Goal: Task Accomplishment & Management: Use online tool/utility

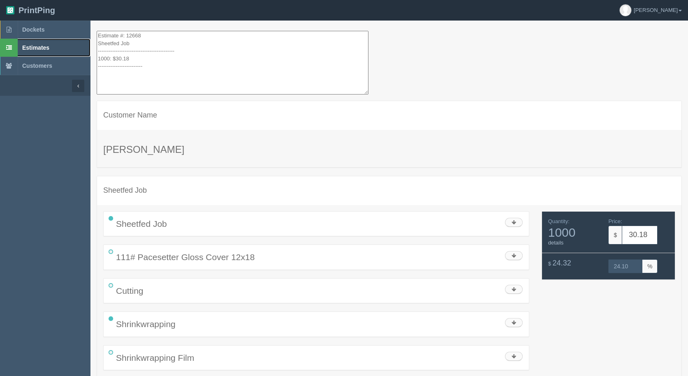
click at [34, 49] on span "Estimates" at bounding box center [35, 47] width 27 height 7
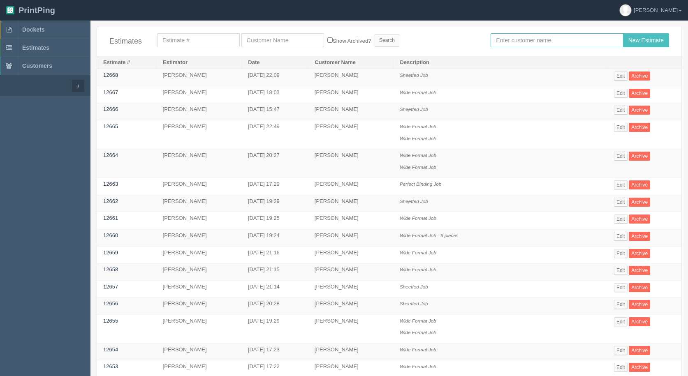
click at [517, 42] on input "text" at bounding box center [556, 40] width 132 height 14
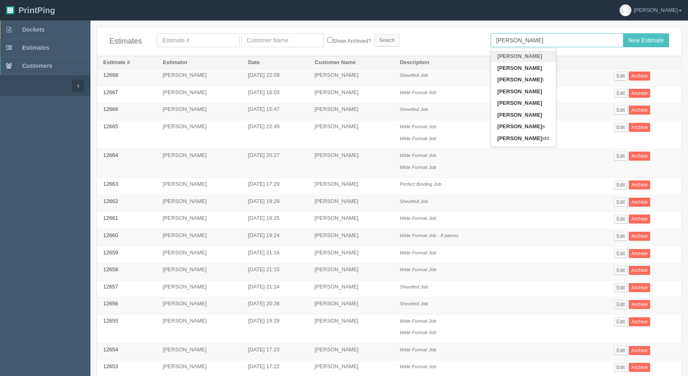
type input "[PERSON_NAME]"
click at [623, 33] on input "New Estimate" at bounding box center [646, 40] width 46 height 14
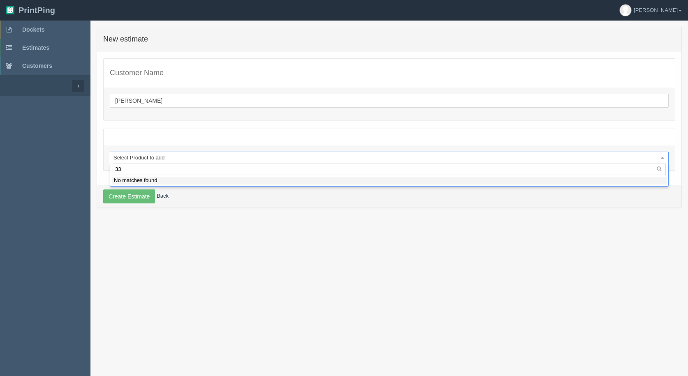
type input "3"
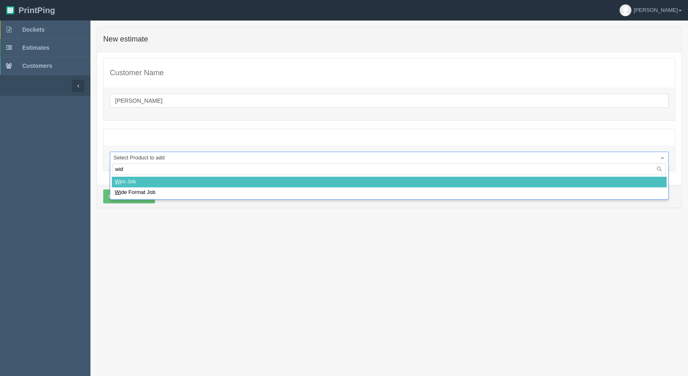
type input "wide"
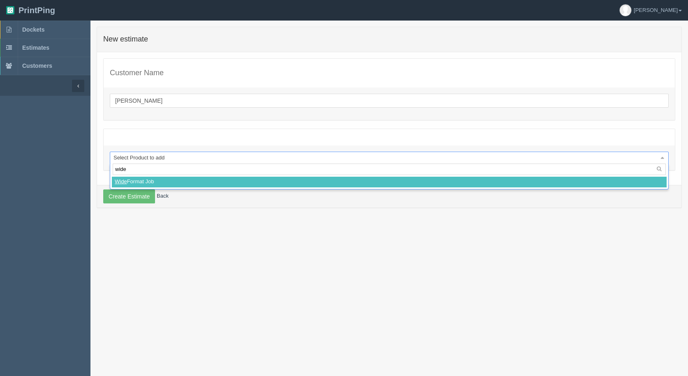
select select
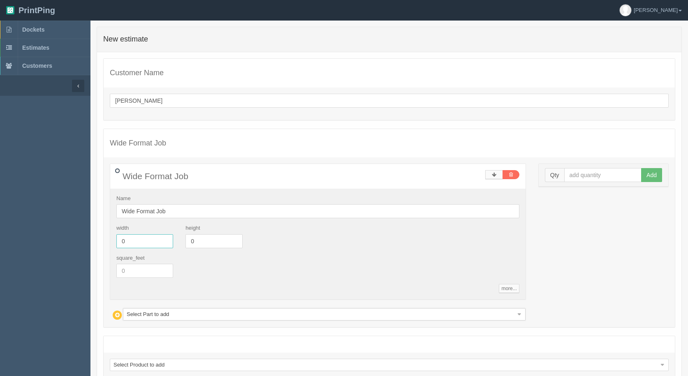
drag, startPoint x: 137, startPoint y: 236, endPoint x: 48, endPoint y: 232, distance: 88.5
click at [51, 232] on section "Dockets Estimates Customers" at bounding box center [344, 225] width 688 height 409
type input "33"
type input "104"
click at [612, 180] on input "text" at bounding box center [603, 175] width 78 height 14
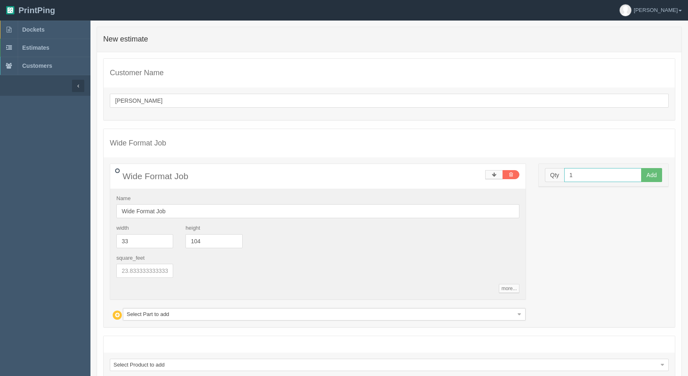
type input "1"
click at [641, 168] on button "Add" at bounding box center [651, 175] width 21 height 14
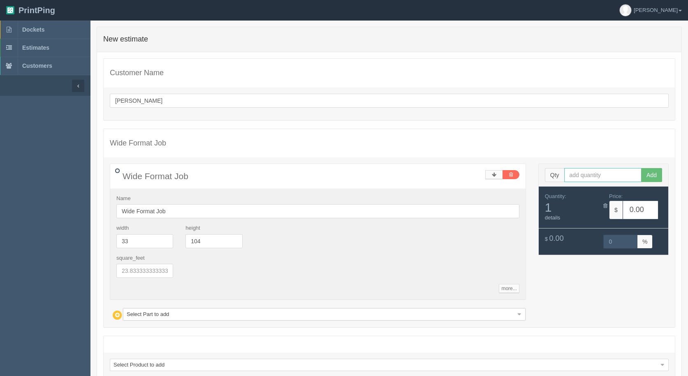
click at [586, 175] on input "text" at bounding box center [603, 175] width 78 height 14
type input "3"
click at [641, 168] on button "Add" at bounding box center [651, 175] width 21 height 14
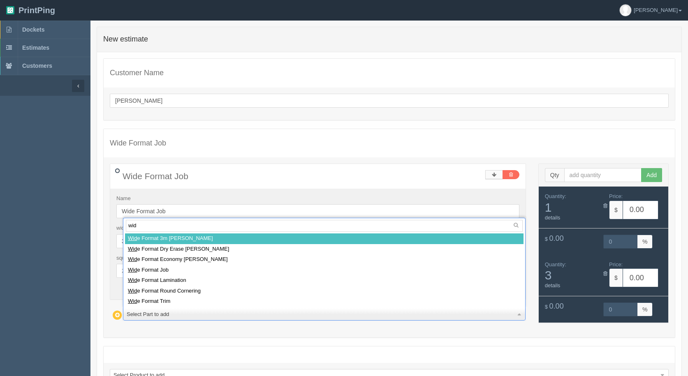
type input "wide"
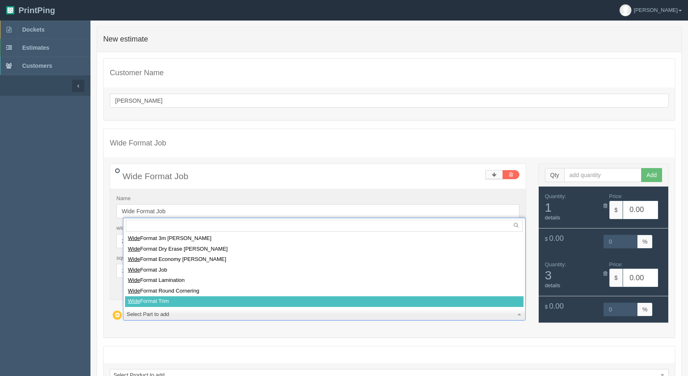
select select
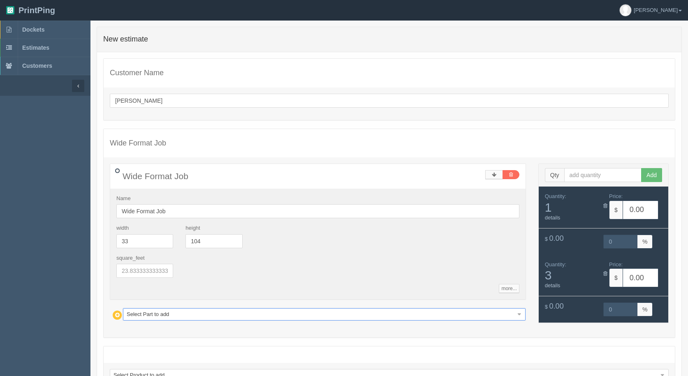
type input "11.88"
type input "15.00"
type input "35.63"
type input "15.01"
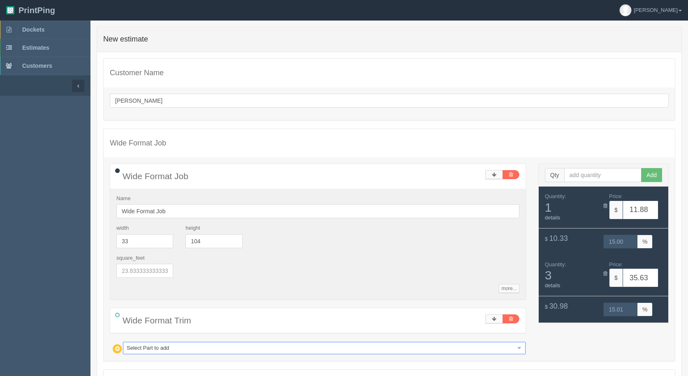
type input "a"
type input "as"
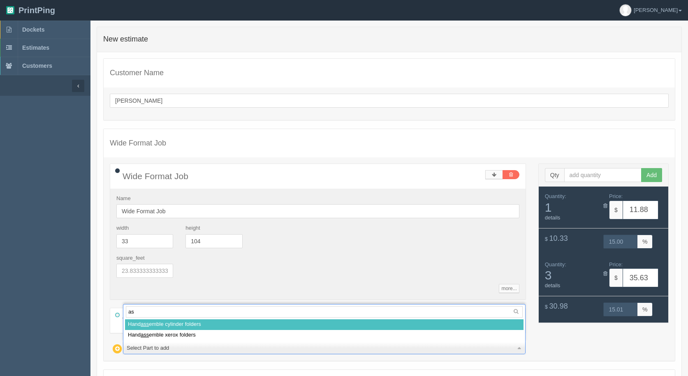
type input "a"
type input "banner"
select select
type input "33.72"
type input "15.01"
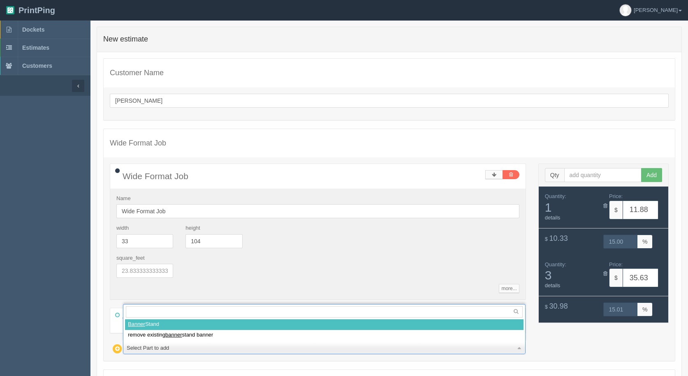
type input "101.16"
type input "14.99"
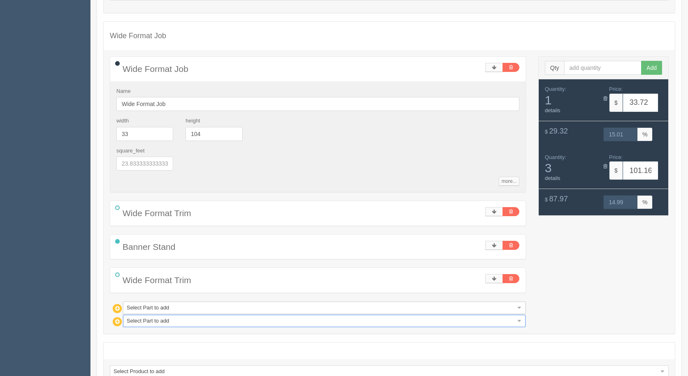
scroll to position [167, 0]
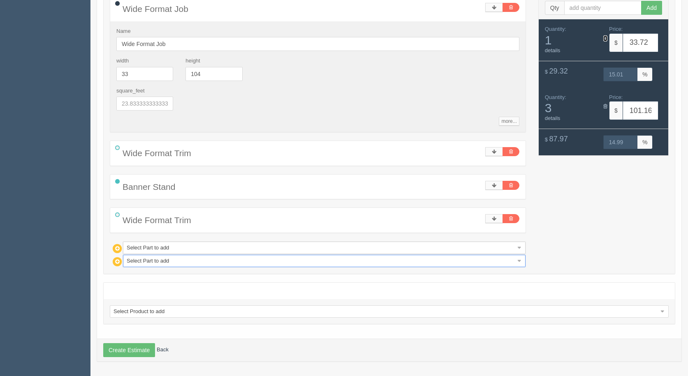
click at [606, 36] on icon at bounding box center [605, 38] width 4 height 5
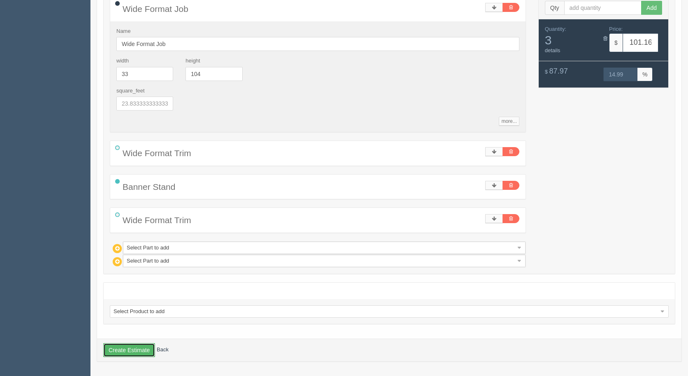
click at [130, 349] on button "Create Estimate" at bounding box center [129, 350] width 52 height 14
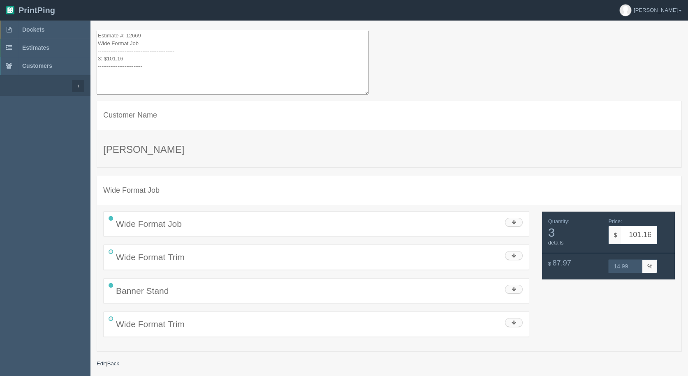
drag, startPoint x: 125, startPoint y: 46, endPoint x: 21, endPoint y: -36, distance: 132.5
click at [21, 0] on html "PrintPing [PERSON_NAME] Administration Edit account ( [EMAIL_ADDRESS][DOMAIN_NA…" at bounding box center [344, 198] width 688 height 397
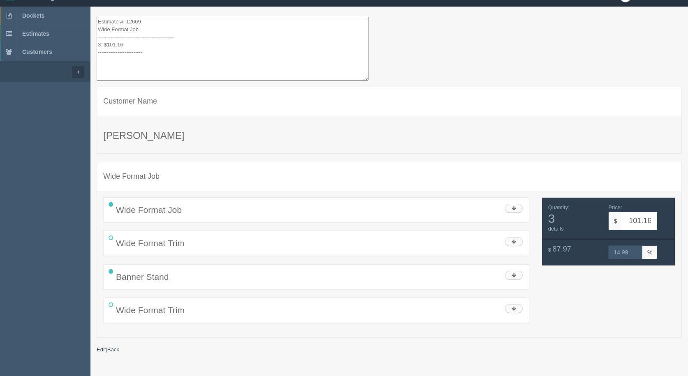
scroll to position [21, 0]
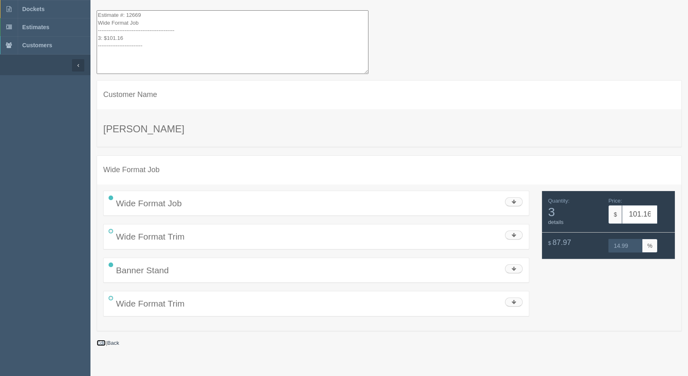
click at [99, 342] on link "Edit" at bounding box center [101, 343] width 9 height 6
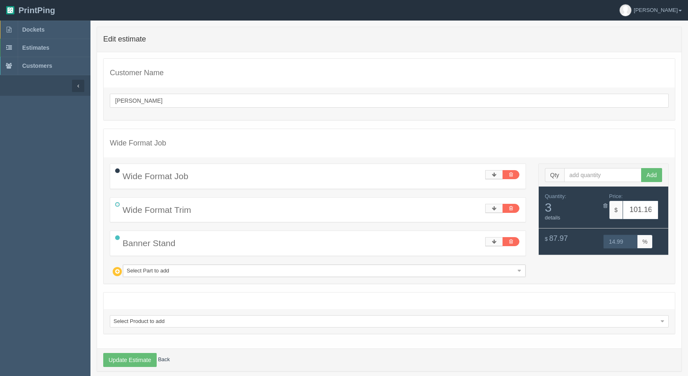
click at [118, 236] on icon at bounding box center [117, 238] width 11 height 11
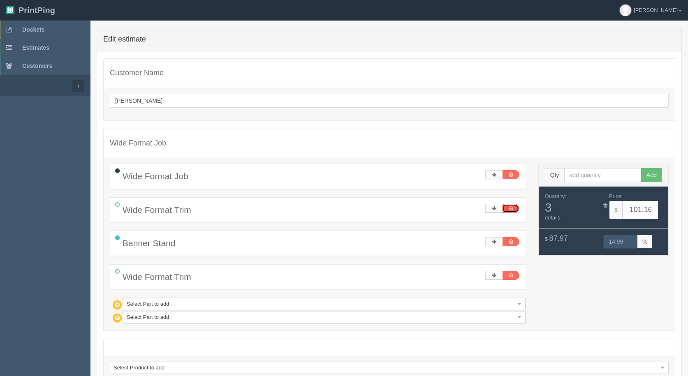
click at [513, 208] on link at bounding box center [510, 208] width 17 height 9
type input "65.53"
type input "15.01"
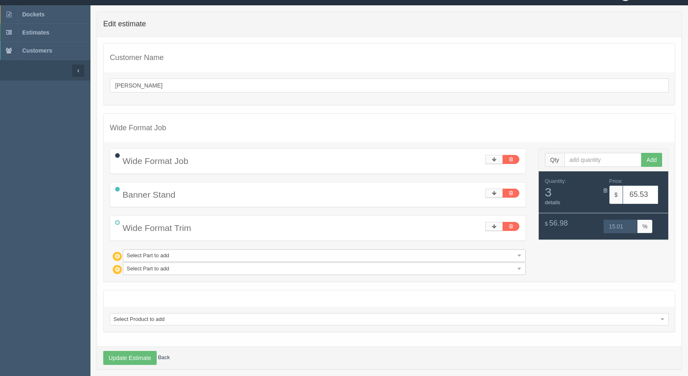
scroll to position [23, 0]
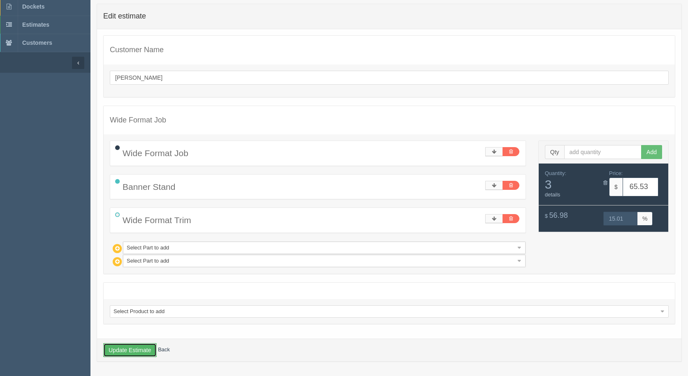
click at [132, 354] on button "Update Estimate" at bounding box center [129, 350] width 53 height 14
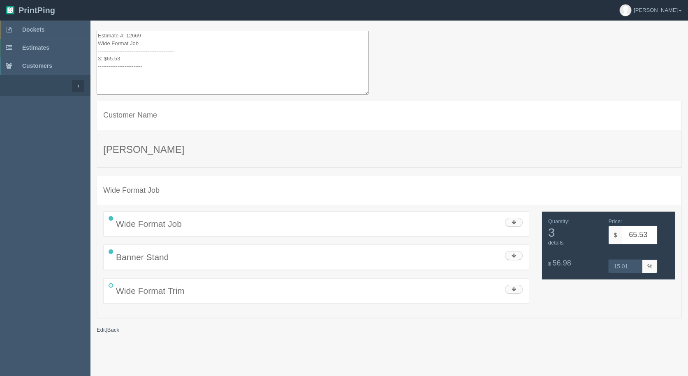
drag, startPoint x: 93, startPoint y: 38, endPoint x: 49, endPoint y: -36, distance: 85.9
click at [49, 0] on html "PrintPing [PERSON_NAME] Administration Edit account ( [EMAIL_ADDRESS][DOMAIN_NA…" at bounding box center [344, 198] width 688 height 397
